Goal: Find contact information: Find contact information

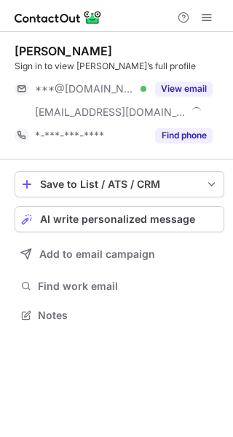
scroll to position [304, 233]
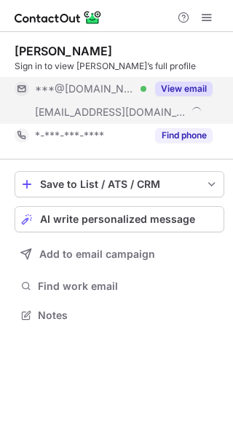
click at [186, 90] on button "View email" at bounding box center [184, 89] width 58 height 15
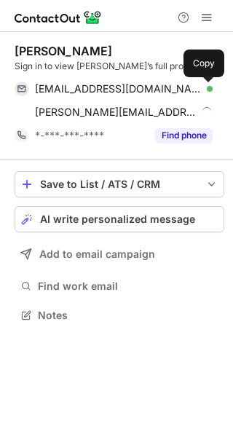
click at [205, 82] on button at bounding box center [205, 89] width 15 height 15
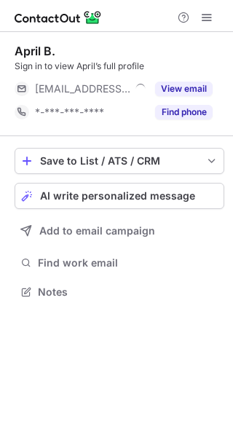
scroll to position [7, 7]
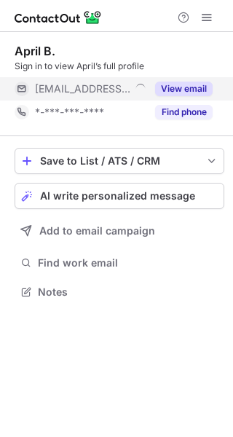
click at [194, 79] on div "View email" at bounding box center [179, 88] width 66 height 23
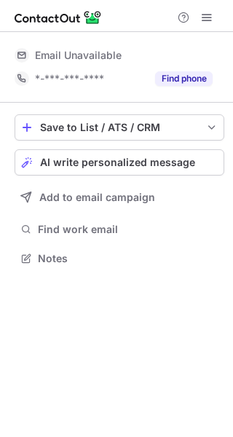
scroll to position [248, 233]
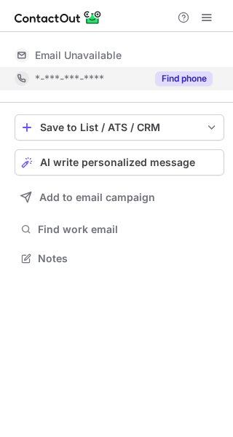
scroll to position [248, 233]
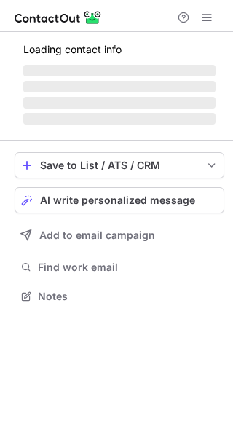
scroll to position [268, 233]
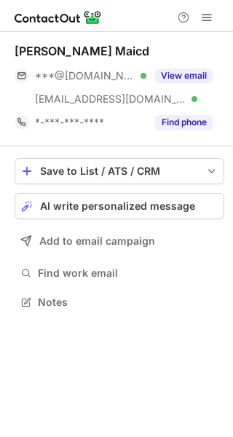
scroll to position [291, 233]
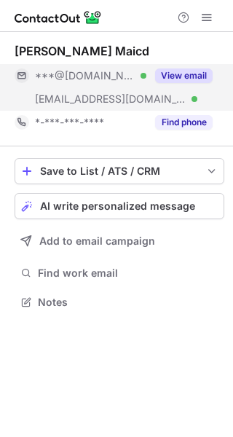
click at [179, 72] on button "View email" at bounding box center [184, 75] width 58 height 15
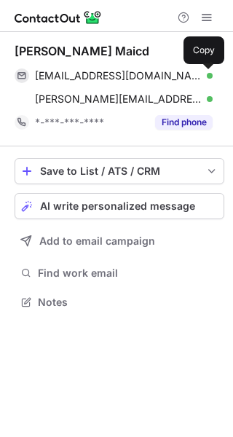
click at [208, 77] on span at bounding box center [206, 76] width 12 height 12
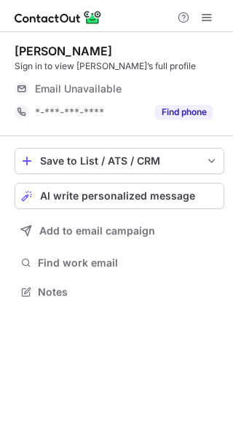
scroll to position [7, 7]
